Goal: Task Accomplishment & Management: Use online tool/utility

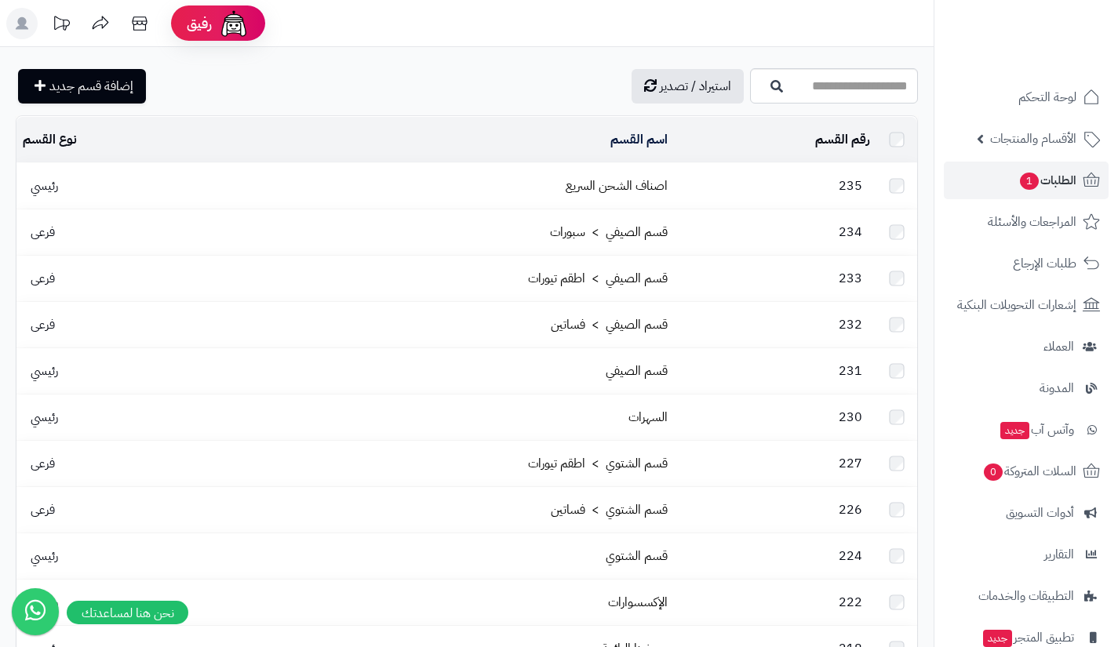
scroll to position [169, 0]
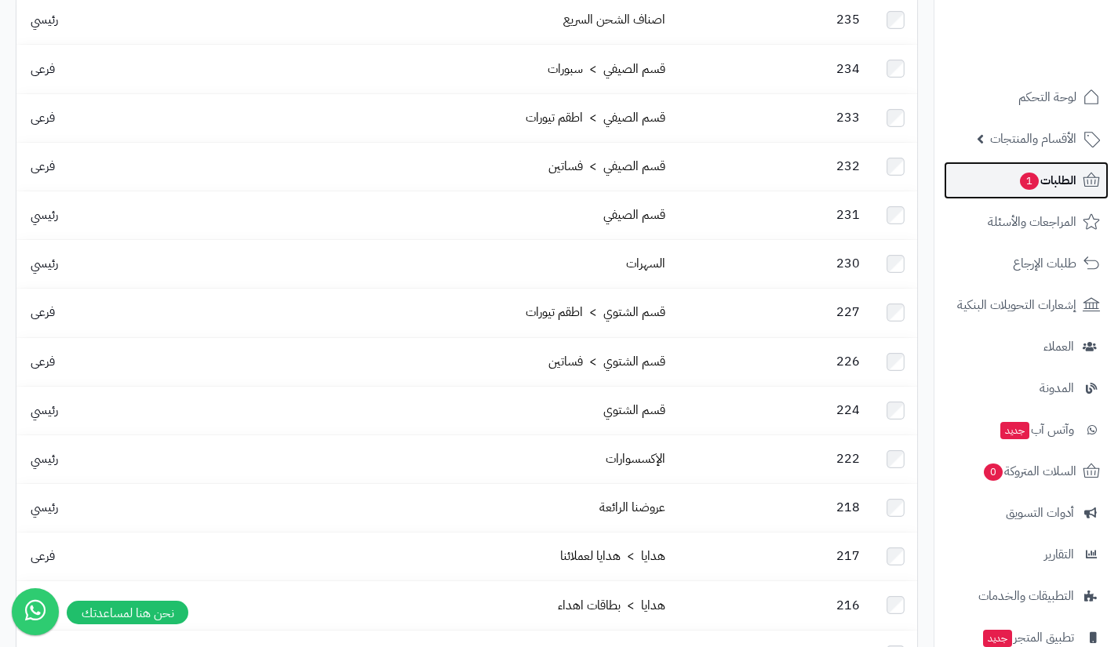
click at [1033, 177] on span "1" at bounding box center [1029, 181] width 19 height 17
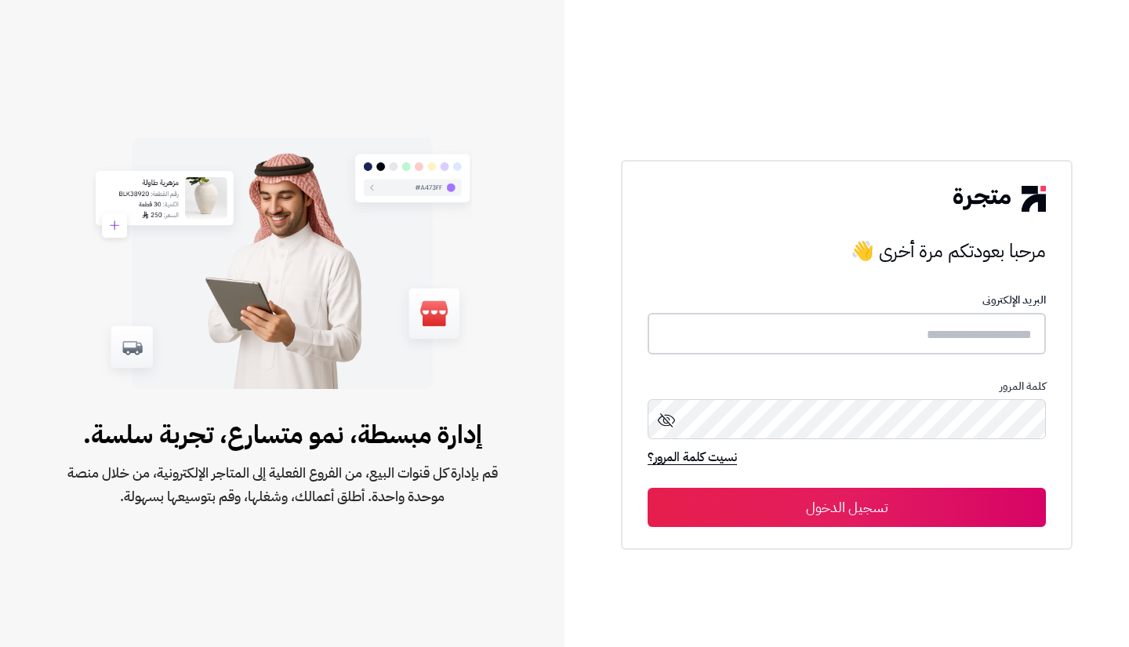
click at [961, 337] on input "text" at bounding box center [847, 334] width 398 height 42
type input "**********"
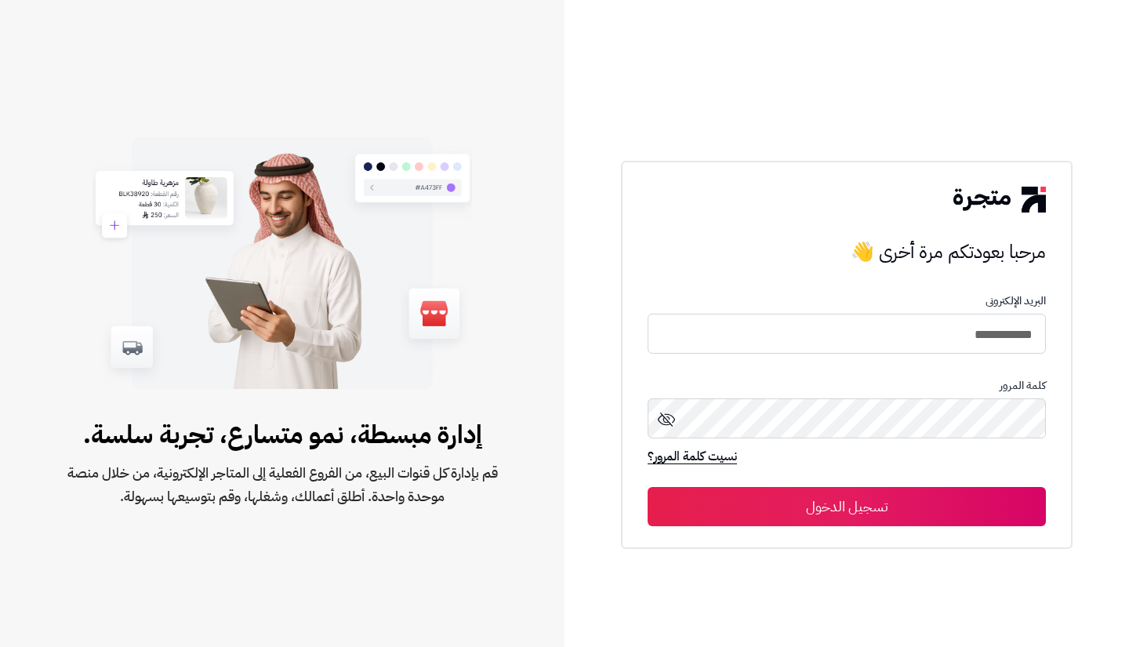
click at [908, 507] on button "تسجيل الدخول" at bounding box center [847, 506] width 398 height 39
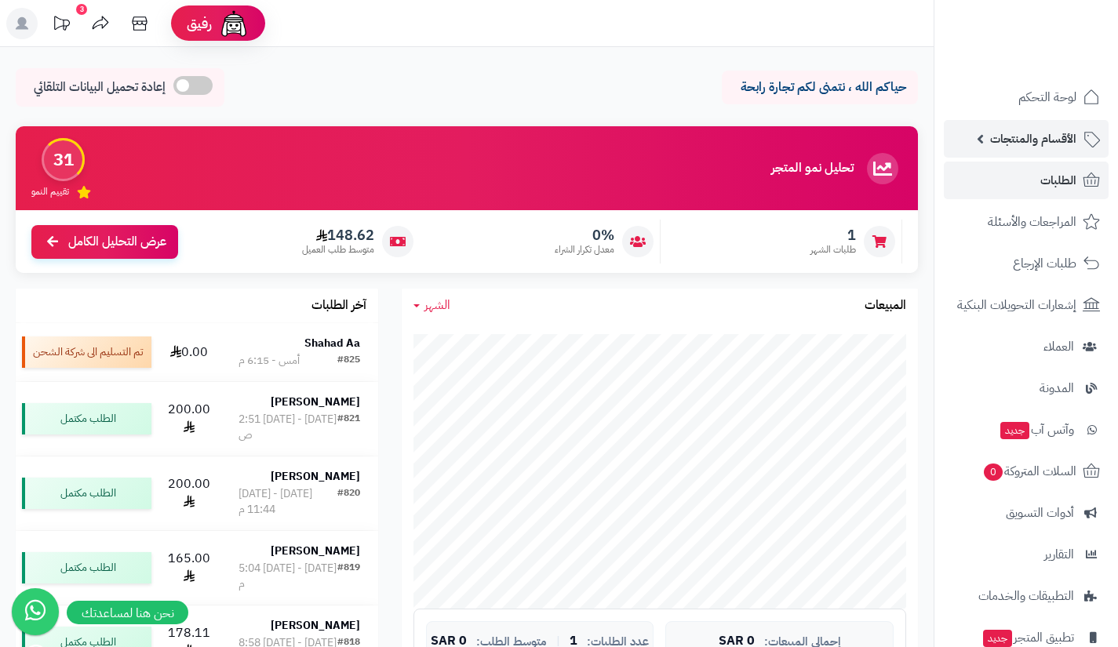
click at [1010, 153] on link "الأقسام والمنتجات" at bounding box center [1026, 139] width 165 height 38
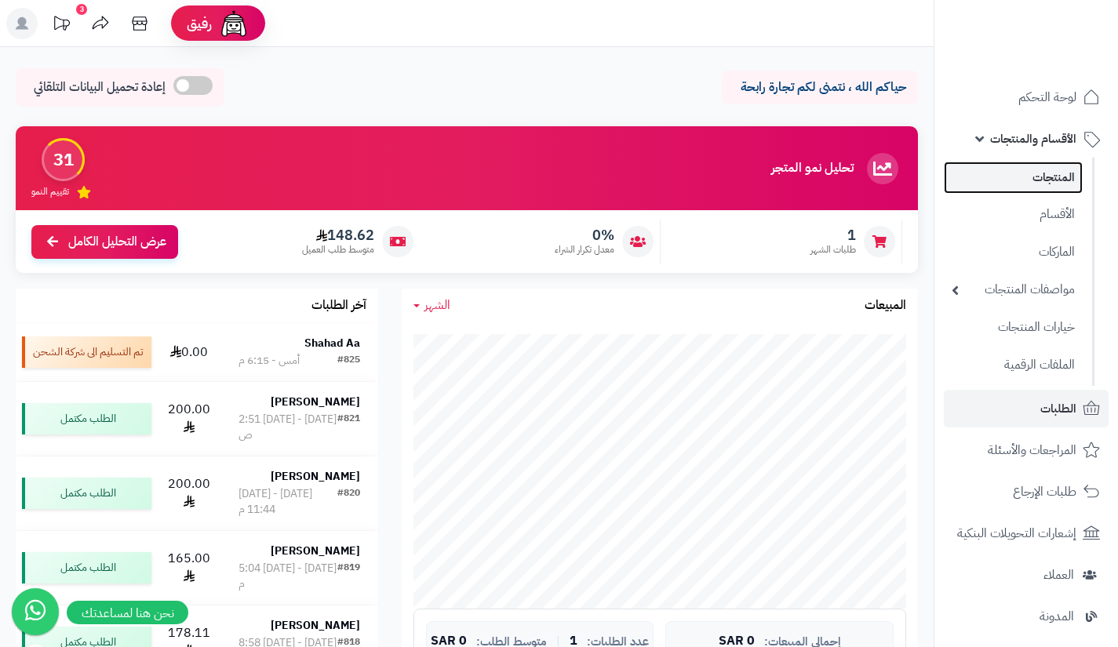
click at [1011, 185] on link "المنتجات" at bounding box center [1013, 178] width 139 height 32
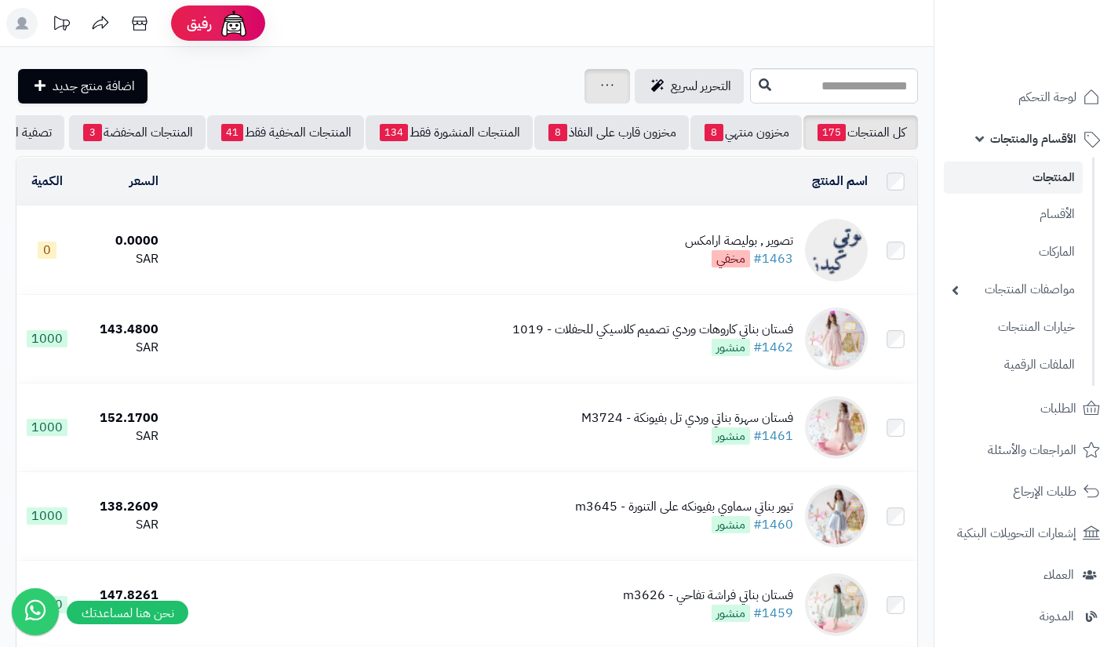
click at [584, 80] on div "جرد مخزون المنتجات جرد مخزون الخيارات فقط تعديل أسعار المنتجات الملصقات تصدير ا…" at bounding box center [606, 86] width 45 height 35
click at [601, 78] on link at bounding box center [607, 86] width 13 height 19
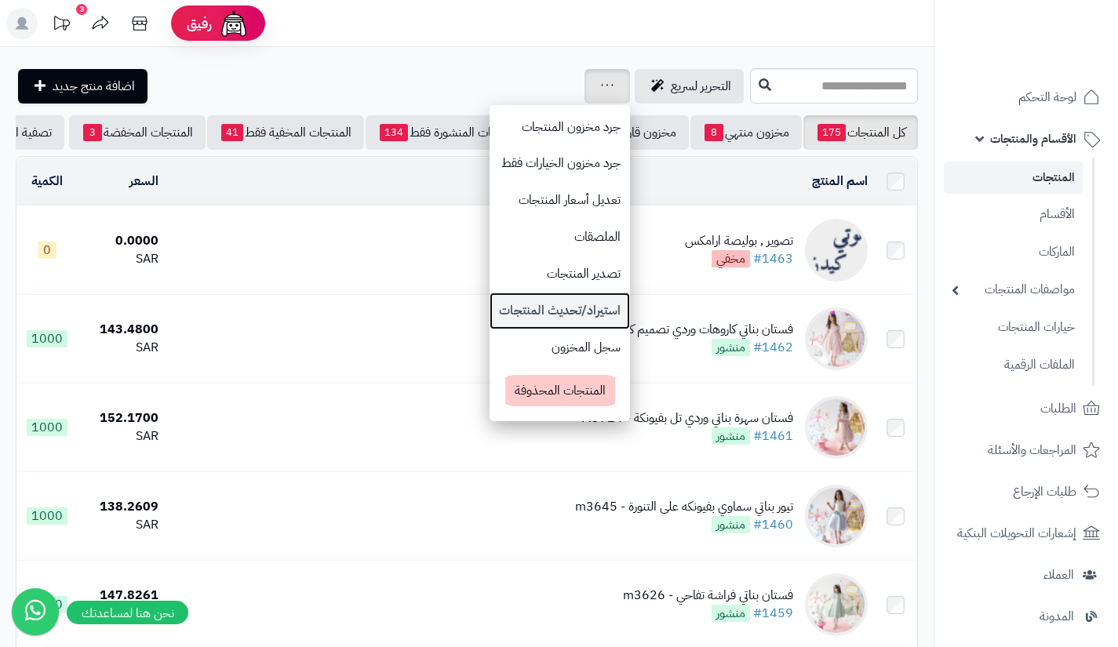
click at [495, 304] on link "استيراد/تحديث المنتجات" at bounding box center [559, 311] width 140 height 37
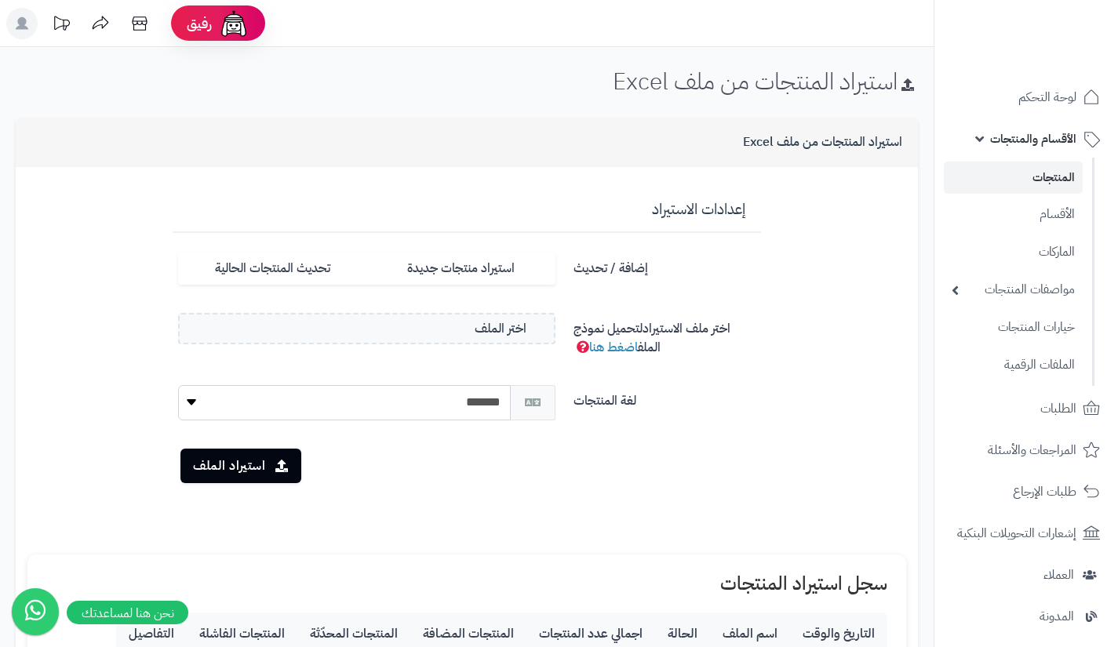
click at [974, 174] on link "المنتجات" at bounding box center [1013, 178] width 139 height 32
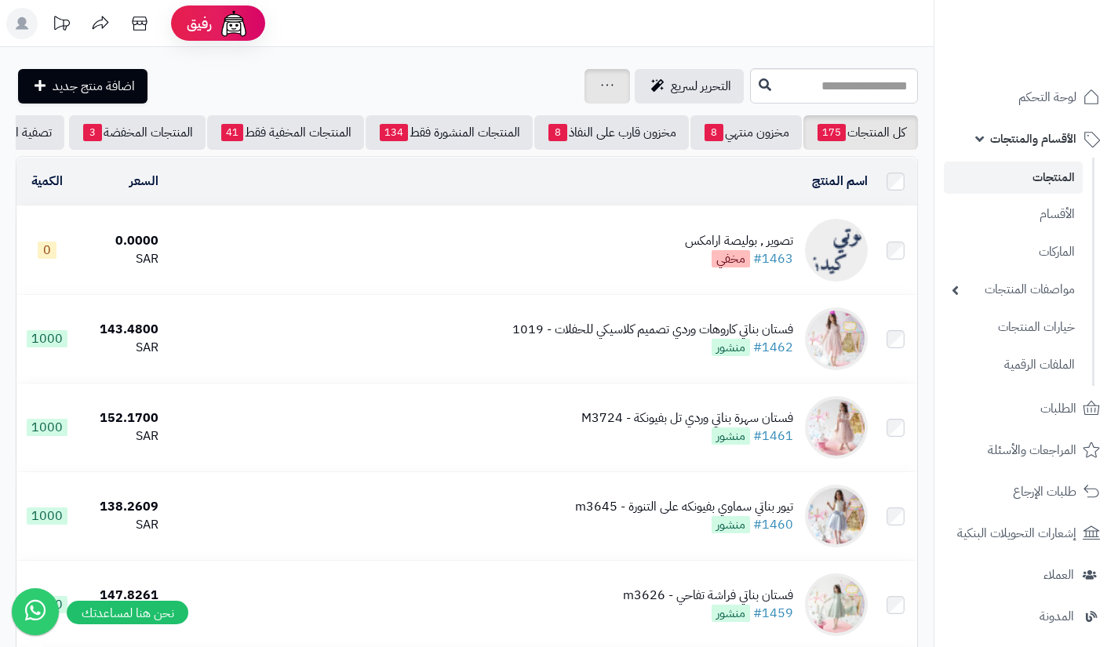
click at [601, 81] on icon at bounding box center [607, 85] width 13 height 10
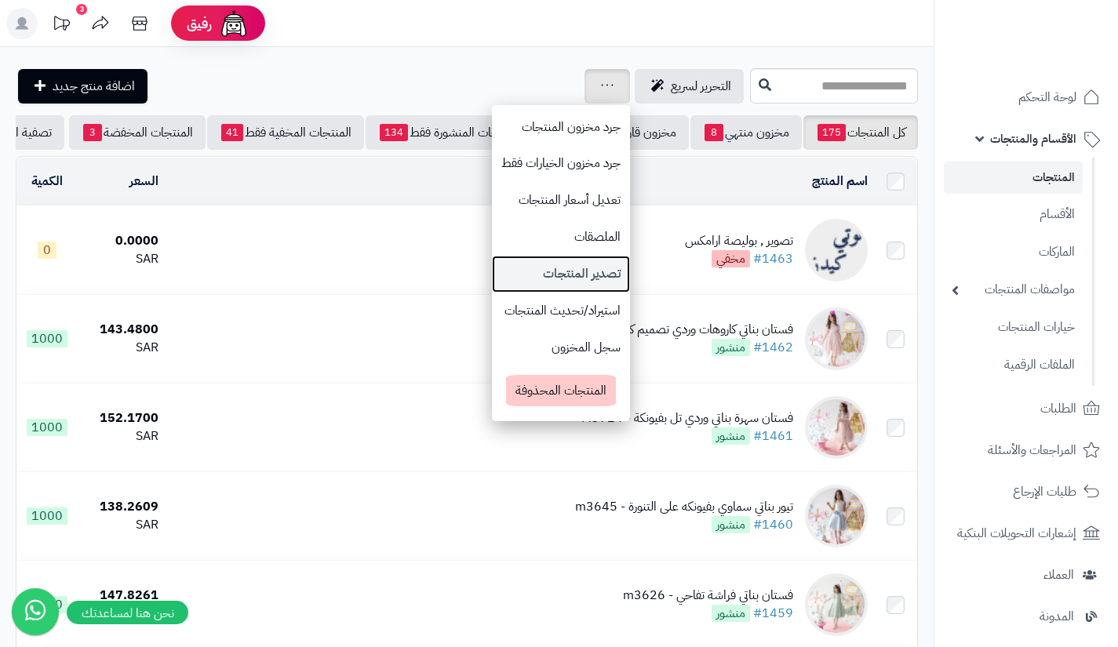
click at [492, 267] on link "تصدير المنتجات" at bounding box center [561, 274] width 138 height 37
